Goal: Transaction & Acquisition: Book appointment/travel/reservation

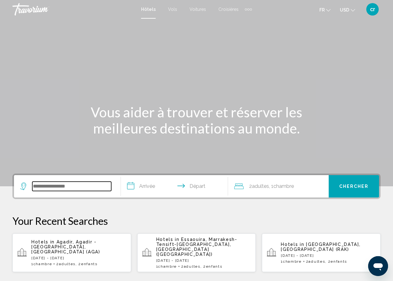
click at [67, 187] on input "Search widget" at bounding box center [71, 186] width 79 height 9
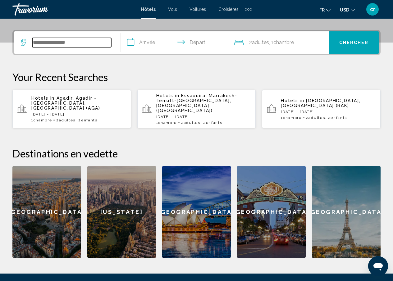
scroll to position [154, 0]
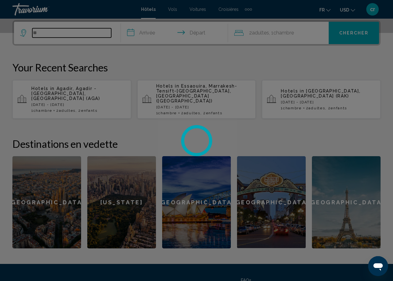
type input "*"
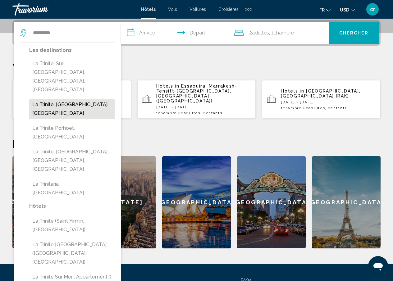
click at [91, 99] on button "La Trinite, [GEOGRAPHIC_DATA], [GEOGRAPHIC_DATA]" at bounding box center [71, 109] width 85 height 21
type input "**********"
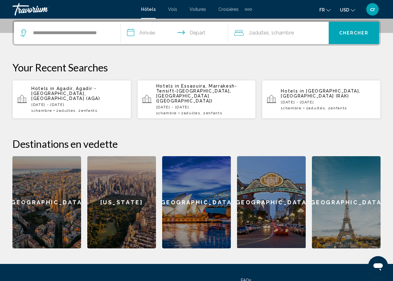
click at [152, 30] on input "**********" at bounding box center [175, 34] width 109 height 24
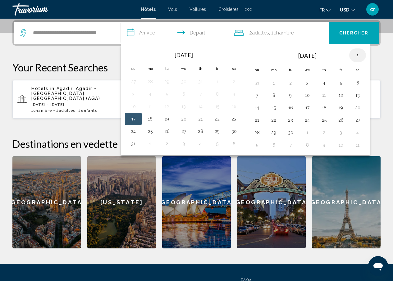
click at [361, 54] on th "Next month" at bounding box center [357, 55] width 17 height 14
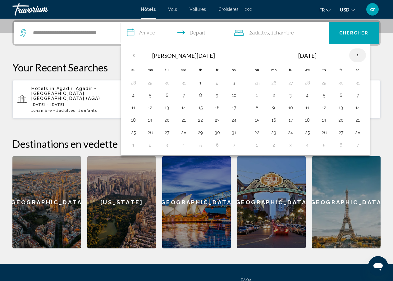
click at [361, 54] on th "Next month" at bounding box center [357, 55] width 17 height 14
click at [327, 108] on button "16" at bounding box center [324, 107] width 10 height 9
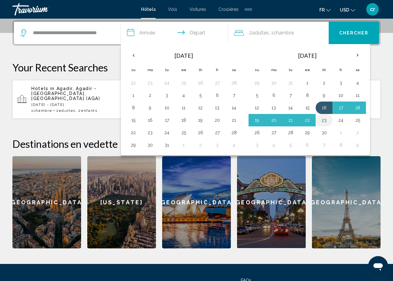
click at [322, 119] on button "23" at bounding box center [324, 120] width 10 height 9
type input "**********"
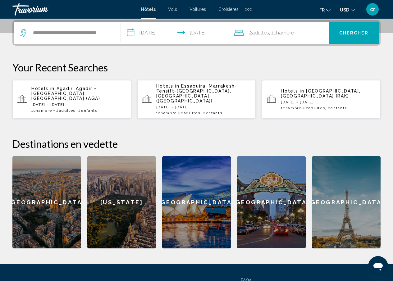
click at [349, 41] on button "Chercher" at bounding box center [354, 33] width 50 height 22
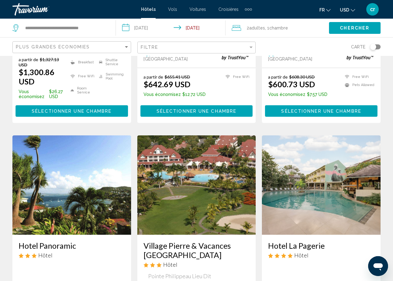
scroll to position [777, 0]
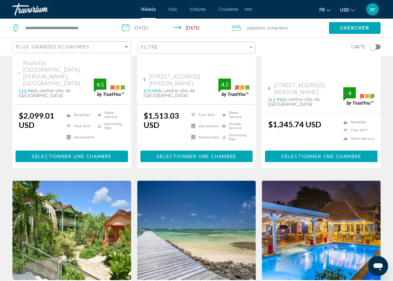
scroll to position [249, 0]
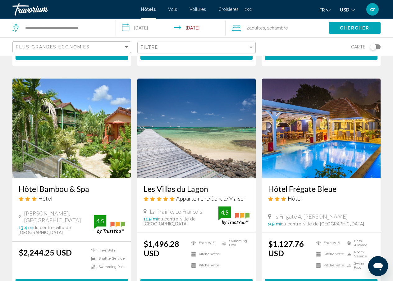
click at [196, 148] on img "Main content" at bounding box center [196, 128] width 119 height 99
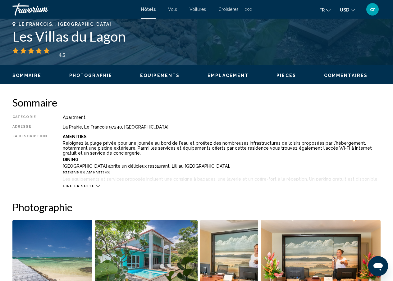
scroll to position [25, 0]
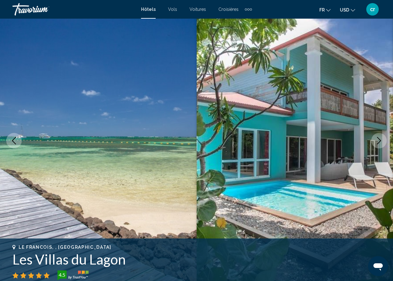
click at [378, 136] on button "Next image" at bounding box center [379, 141] width 16 height 16
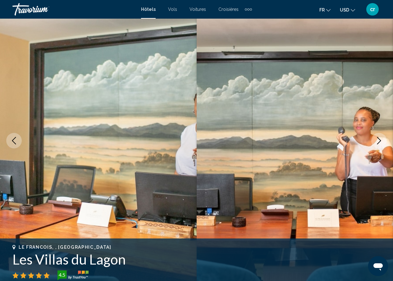
click at [379, 140] on icon "Next image" at bounding box center [378, 140] width 7 height 7
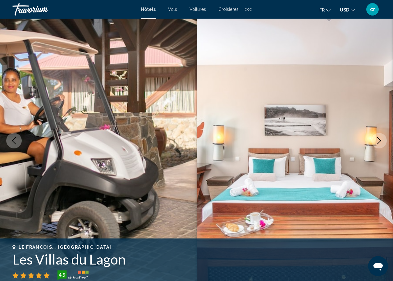
click at [379, 140] on icon "Next image" at bounding box center [378, 140] width 7 height 7
